Goal: Information Seeking & Learning: Check status

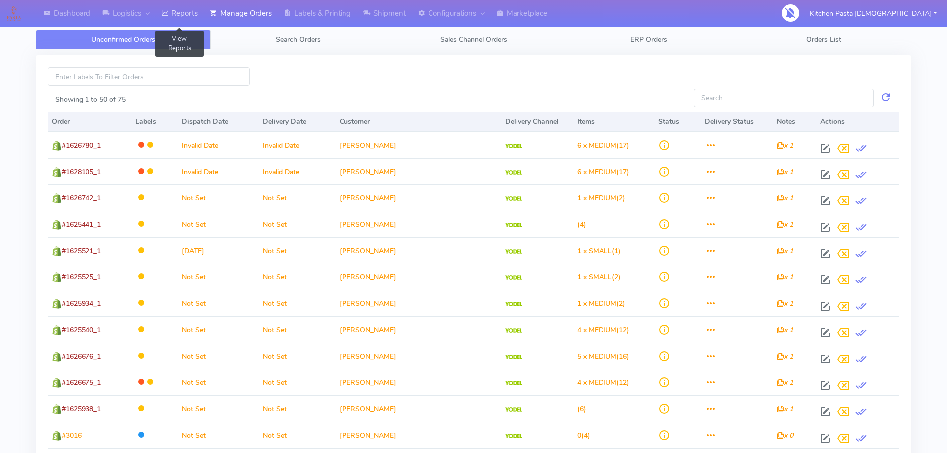
click at [185, 8] on link "Reports" at bounding box center [179, 13] width 49 height 27
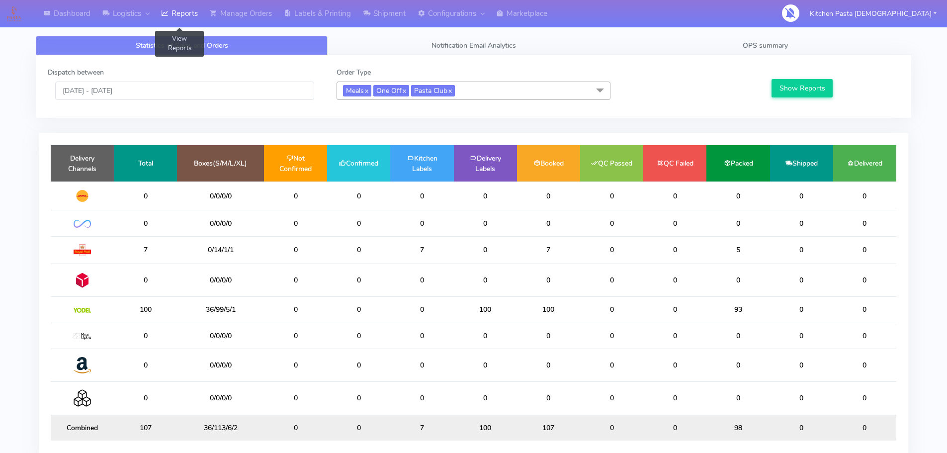
drag, startPoint x: 181, startPoint y: 21, endPoint x: 167, endPoint y: 19, distance: 14.6
click at [181, 21] on link "Reports" at bounding box center [179, 13] width 49 height 27
click at [479, 89] on span "Meals x One Off x Pasta Club x" at bounding box center [474, 91] width 274 height 18
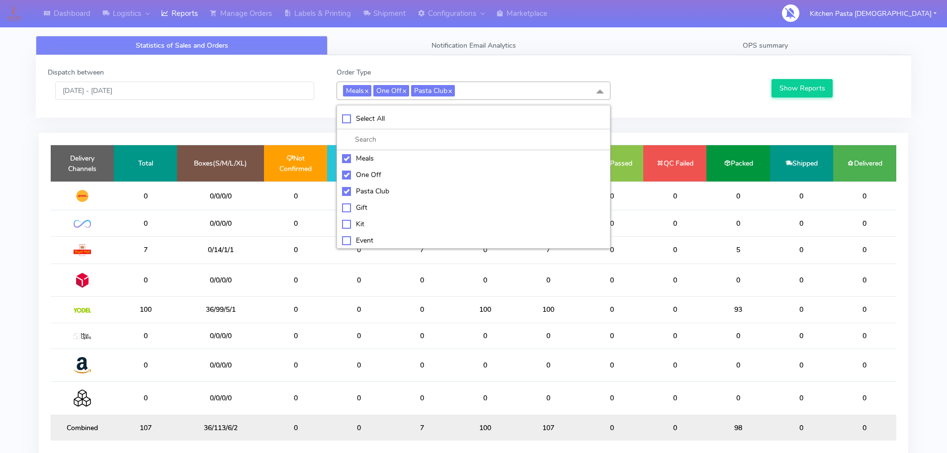
click at [386, 156] on div "Meals" at bounding box center [473, 158] width 263 height 10
checkbox input "false"
click at [374, 170] on li "One Off" at bounding box center [473, 175] width 273 height 16
checkbox input "false"
click at [378, 194] on div "Pasta Club" at bounding box center [473, 191] width 263 height 10
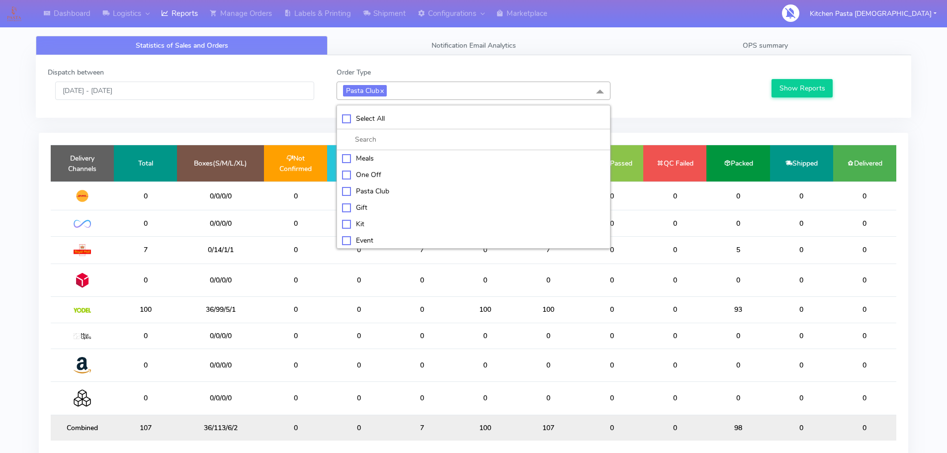
checkbox input "false"
click at [368, 222] on div "Kit" at bounding box center [473, 223] width 263 height 10
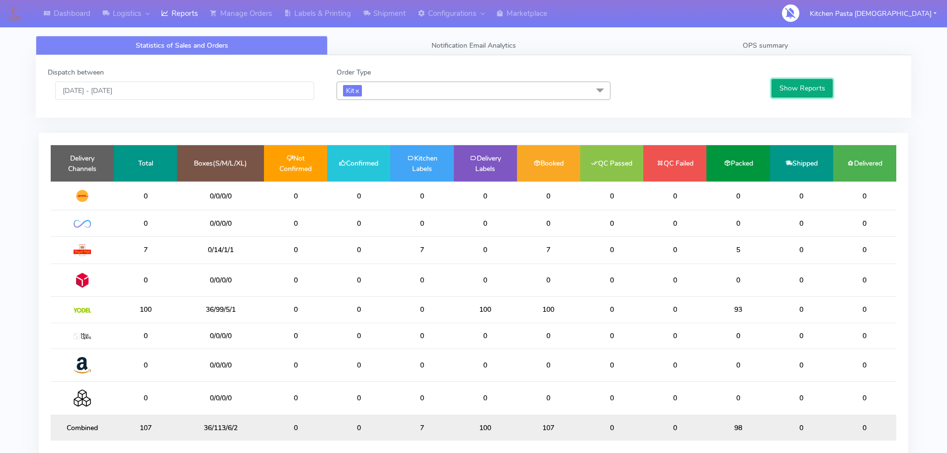
click at [805, 88] on button "Show Reports" at bounding box center [801, 88] width 61 height 18
click at [359, 87] on link "x" at bounding box center [356, 90] width 4 height 10
checkbox input "false"
click at [360, 87] on span "Select Order Types" at bounding box center [372, 89] width 59 height 9
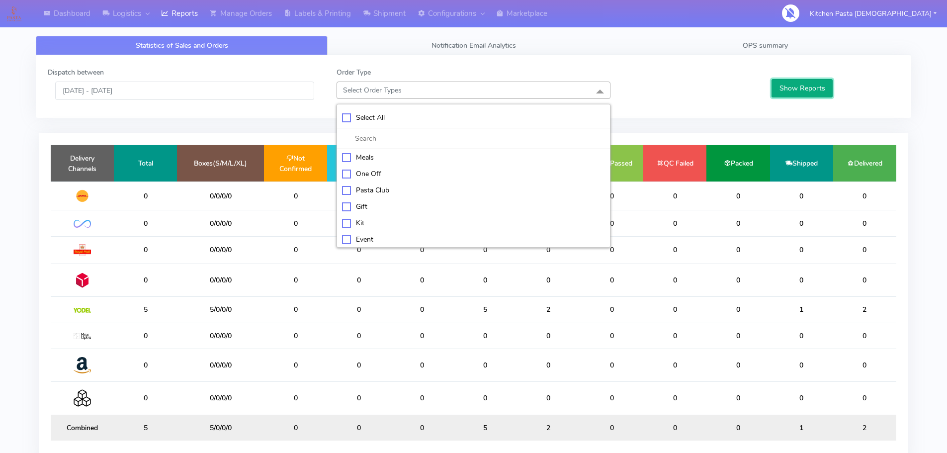
click at [784, 96] on button "Show Reports" at bounding box center [801, 88] width 61 height 18
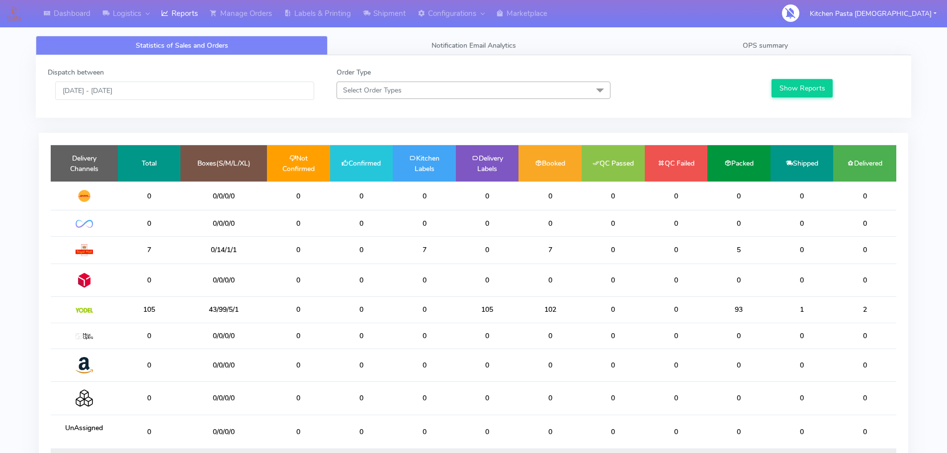
click at [536, 89] on span "Select Order Types" at bounding box center [474, 90] width 274 height 17
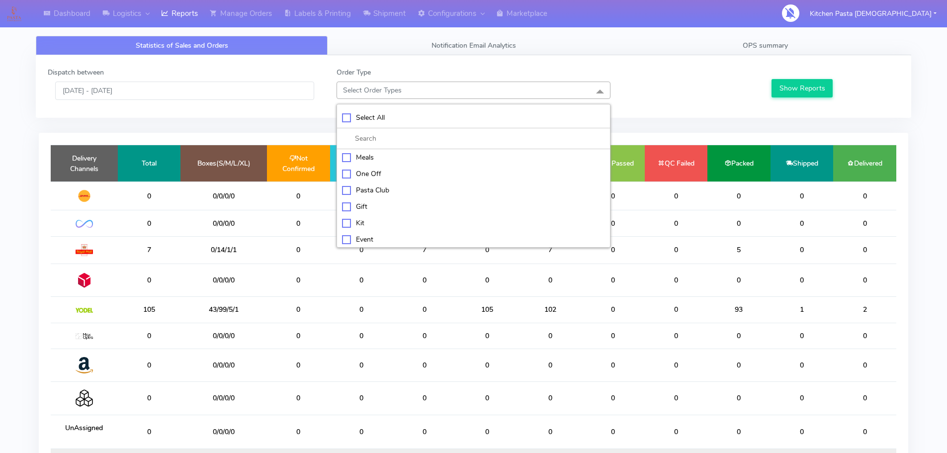
click at [682, 93] on div at bounding box center [690, 83] width 144 height 33
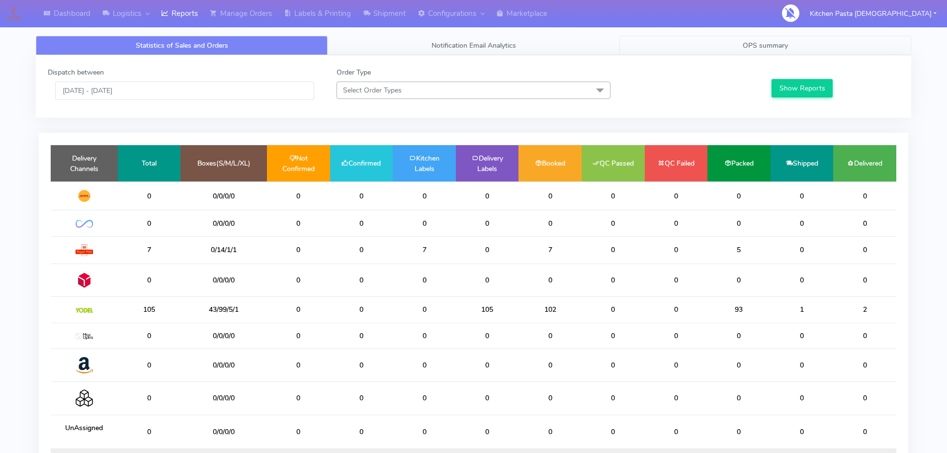
click at [763, 51] on link "OPS summary" at bounding box center [765, 45] width 292 height 19
